Goal: Transaction & Acquisition: Purchase product/service

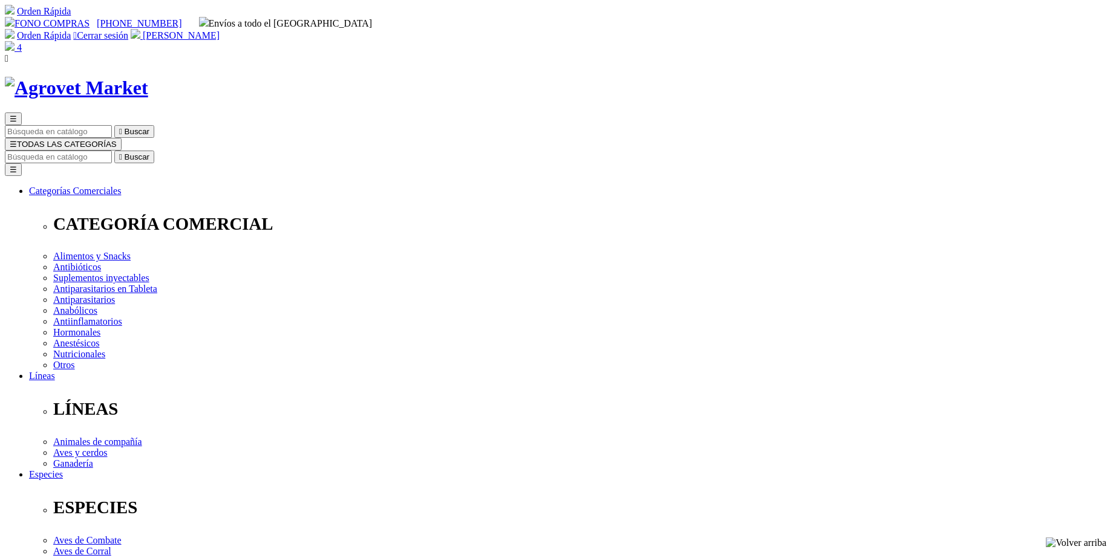
select select "25"
click at [15, 41] on img at bounding box center [10, 46] width 10 height 10
type input "2"
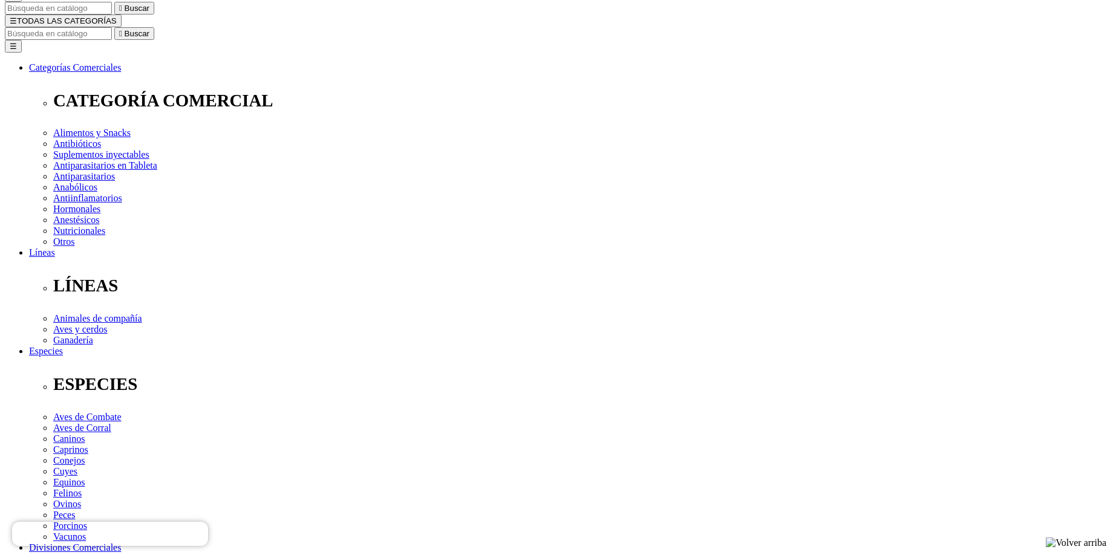
scroll to position [132, 0]
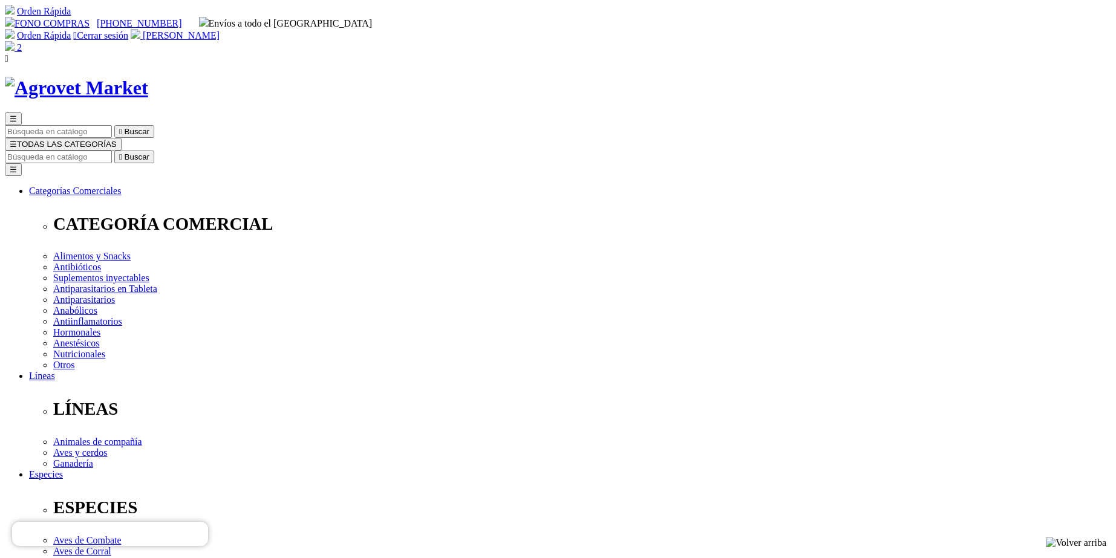
radio input "true"
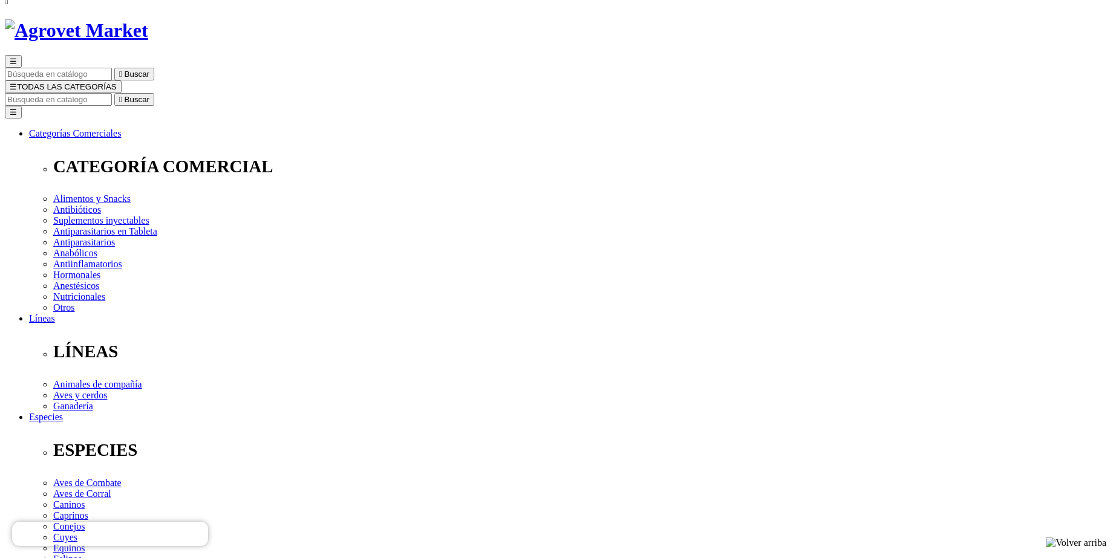
scroll to position [71, 0]
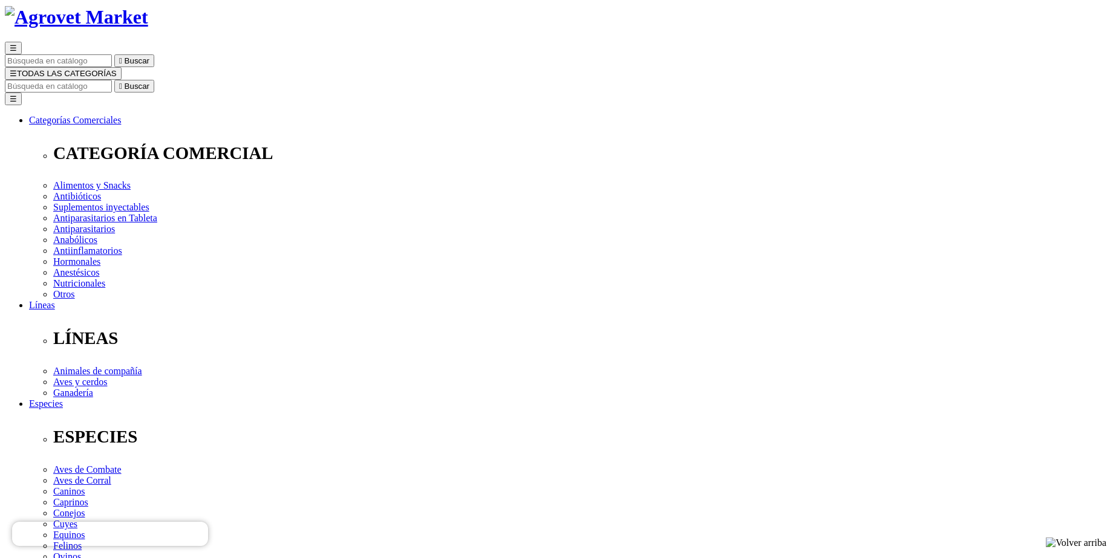
checkbox input "true"
